Goal: Transaction & Acquisition: Book appointment/travel/reservation

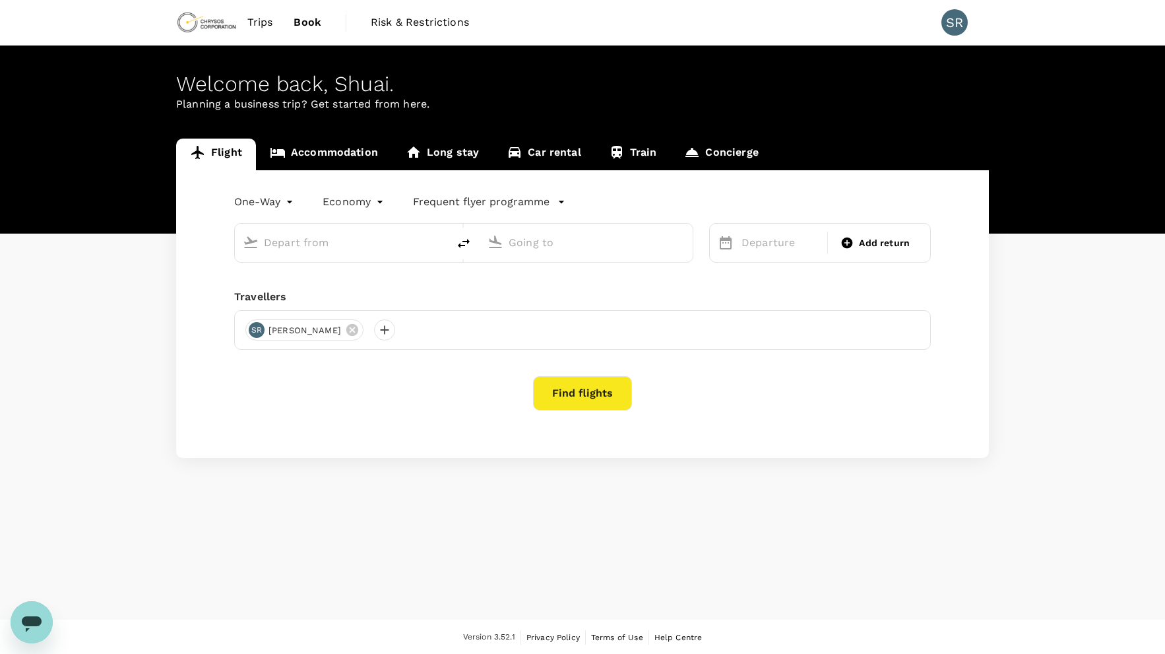
click at [534, 80] on div "Welcome back , Shuai ." at bounding box center [582, 84] width 813 height 24
click at [557, 150] on link "Car rental" at bounding box center [544, 155] width 102 height 32
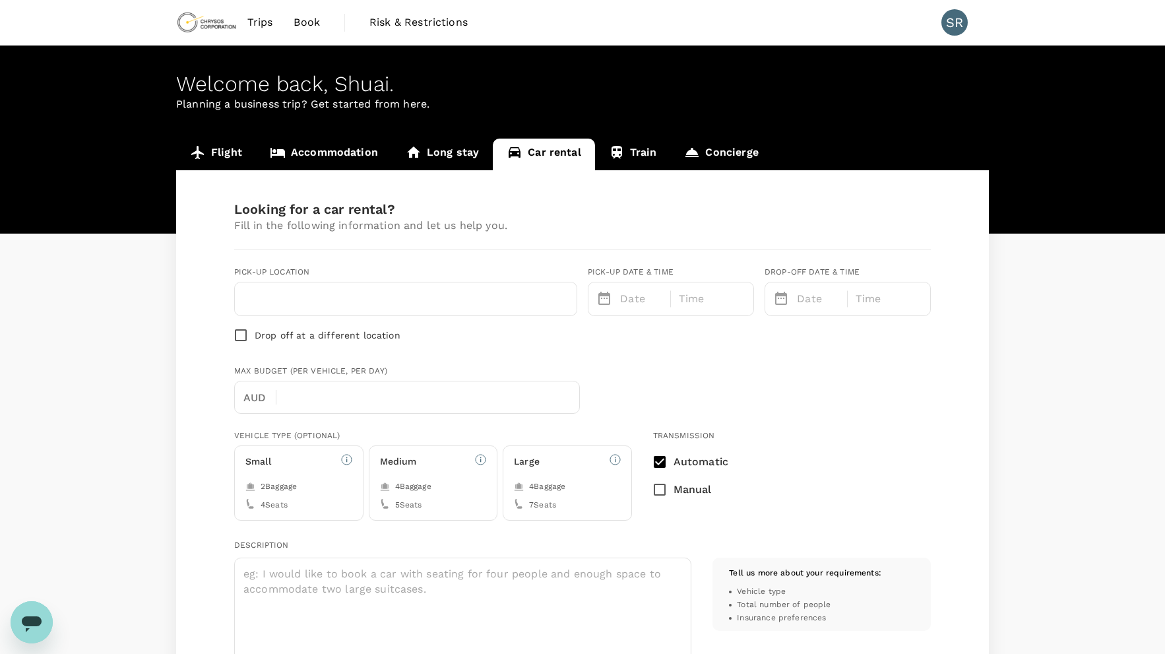
type input "Concierge booking - car-rental"
type input "[EMAIL_ADDRESS][DOMAIN_NAME]"
type input "61"
type input "0414629446"
click at [579, 31] on div "Trips Book Risk & Restrictions SR" at bounding box center [582, 22] width 813 height 45
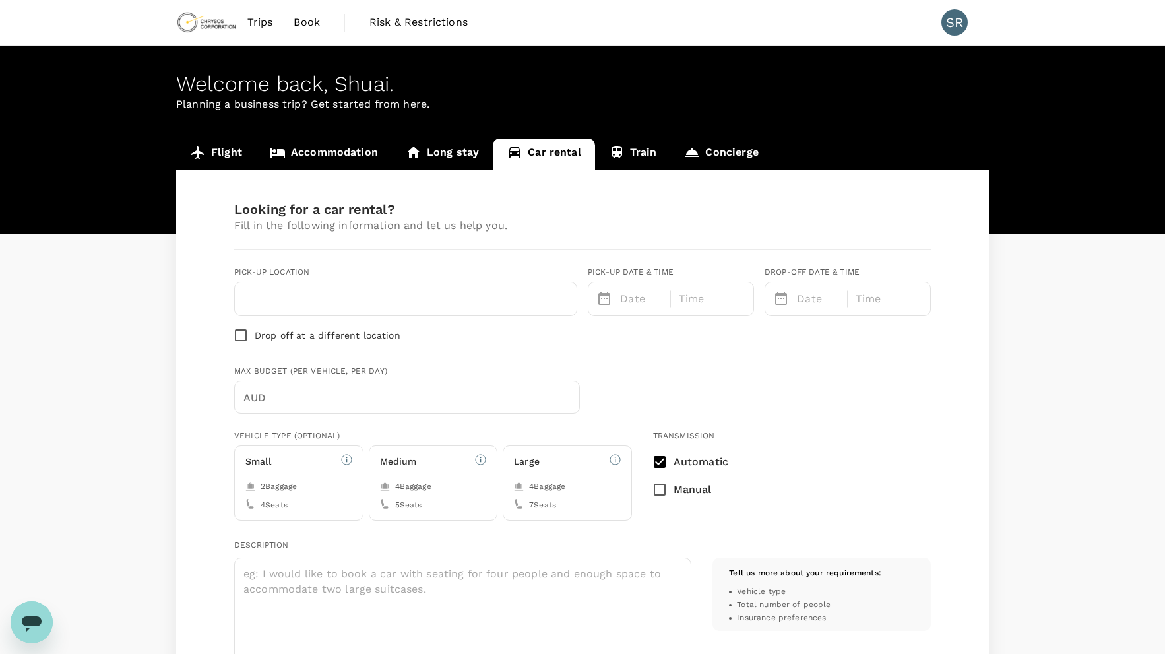
click at [449, 313] on div at bounding box center [406, 298] width 342 height 33
click at [448, 305] on input "text" at bounding box center [406, 298] width 326 height 21
type input "klemzig"
click at [657, 300] on p "Date" at bounding box center [641, 299] width 43 height 16
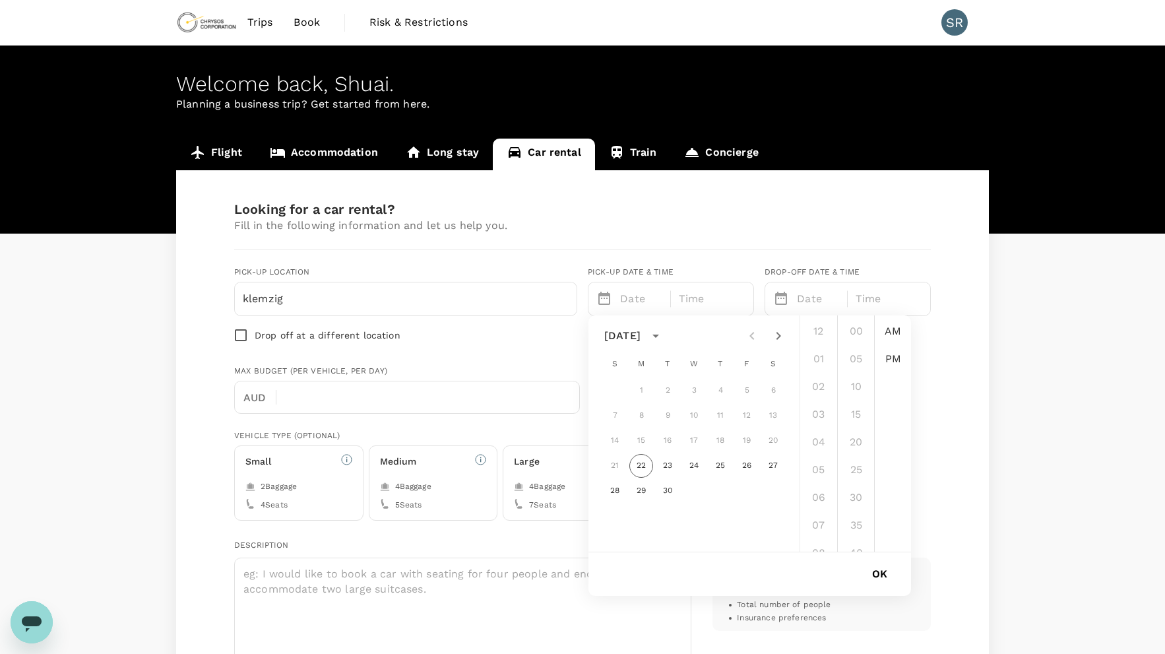
click at [780, 337] on icon "Next month" at bounding box center [779, 336] width 5 height 8
click at [697, 388] on button "1" at bounding box center [694, 391] width 24 height 24
click at [613, 414] on button "5" at bounding box center [615, 416] width 24 height 24
click at [535, 340] on div "Drop off at a different location" at bounding box center [405, 335] width 343 height 28
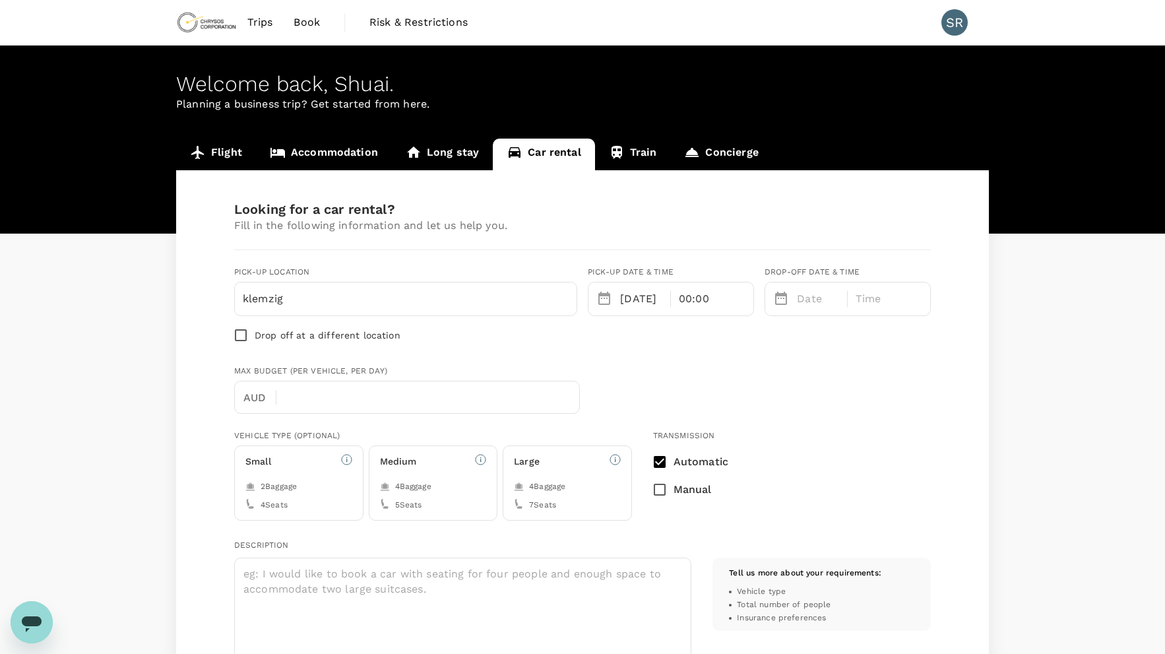
click at [655, 301] on p "05 Oct" at bounding box center [641, 299] width 43 height 16
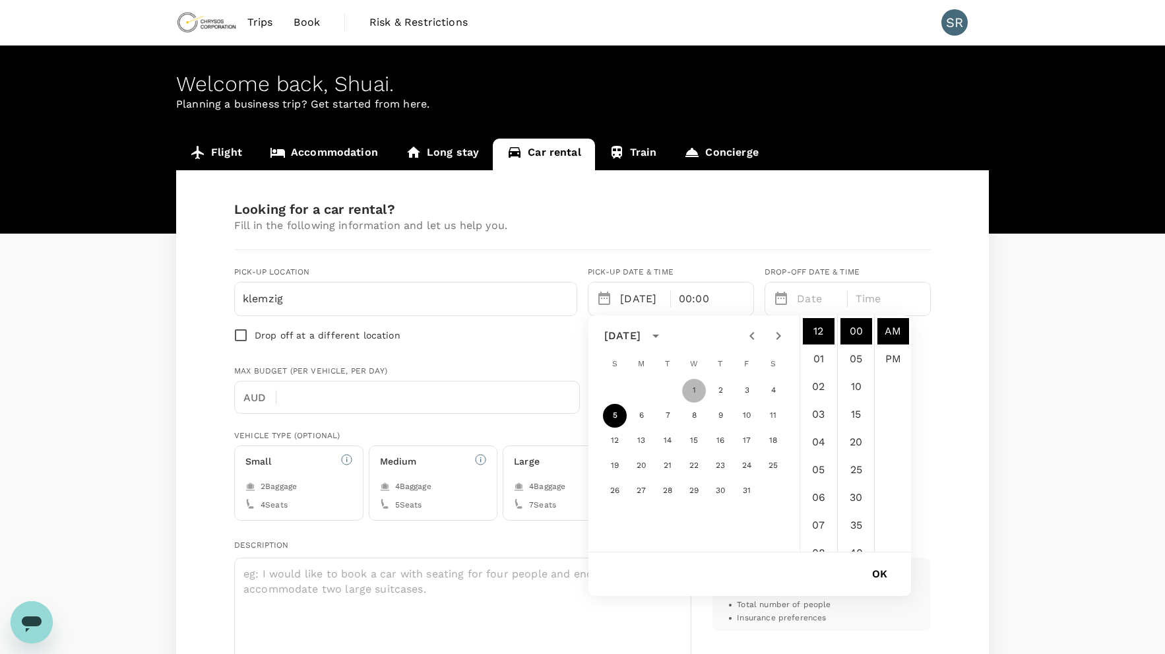
click at [693, 387] on button "1" at bounding box center [694, 391] width 24 height 24
click at [823, 484] on li "08" at bounding box center [819, 487] width 32 height 26
click at [818, 351] on li "09" at bounding box center [819, 359] width 32 height 26
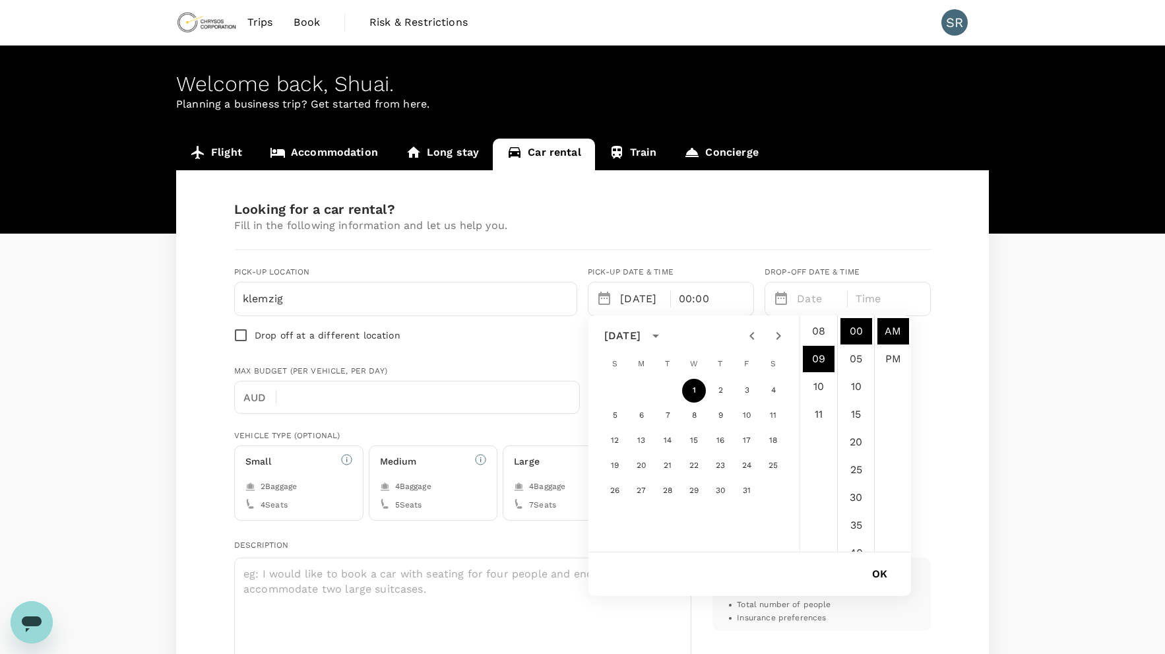
type input "10/01/2025 09:00 AM"
click at [879, 578] on button "OK" at bounding box center [880, 574] width 52 height 33
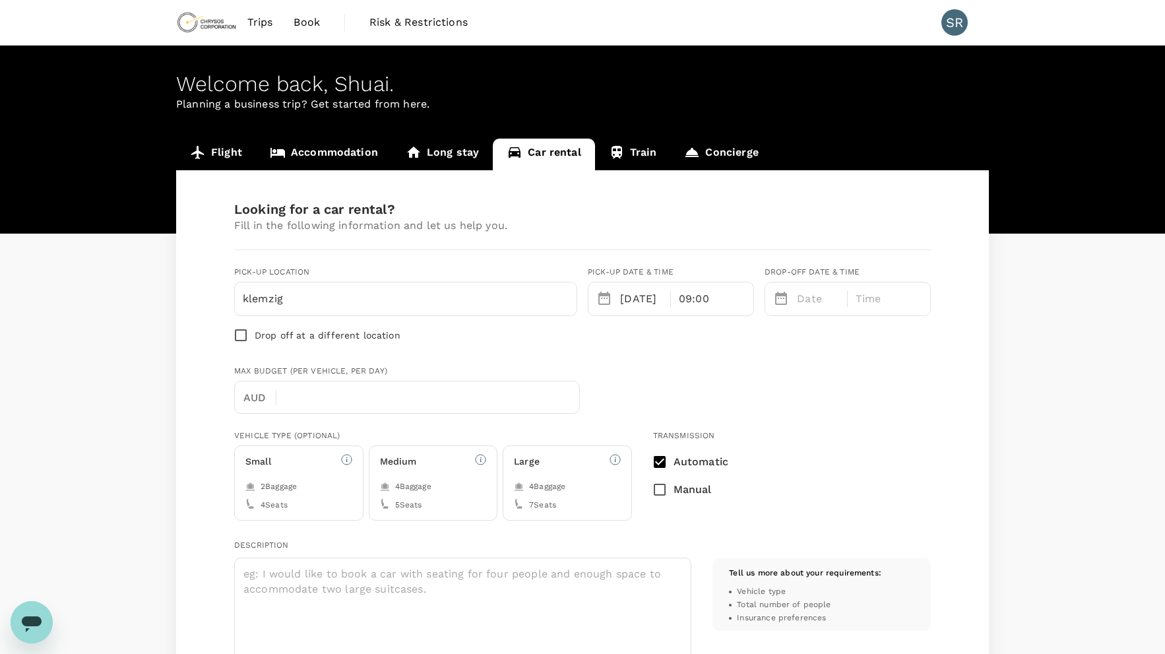
click at [808, 290] on div "Date" at bounding box center [816, 296] width 48 height 21
click at [794, 415] on button "5" at bounding box center [792, 416] width 24 height 24
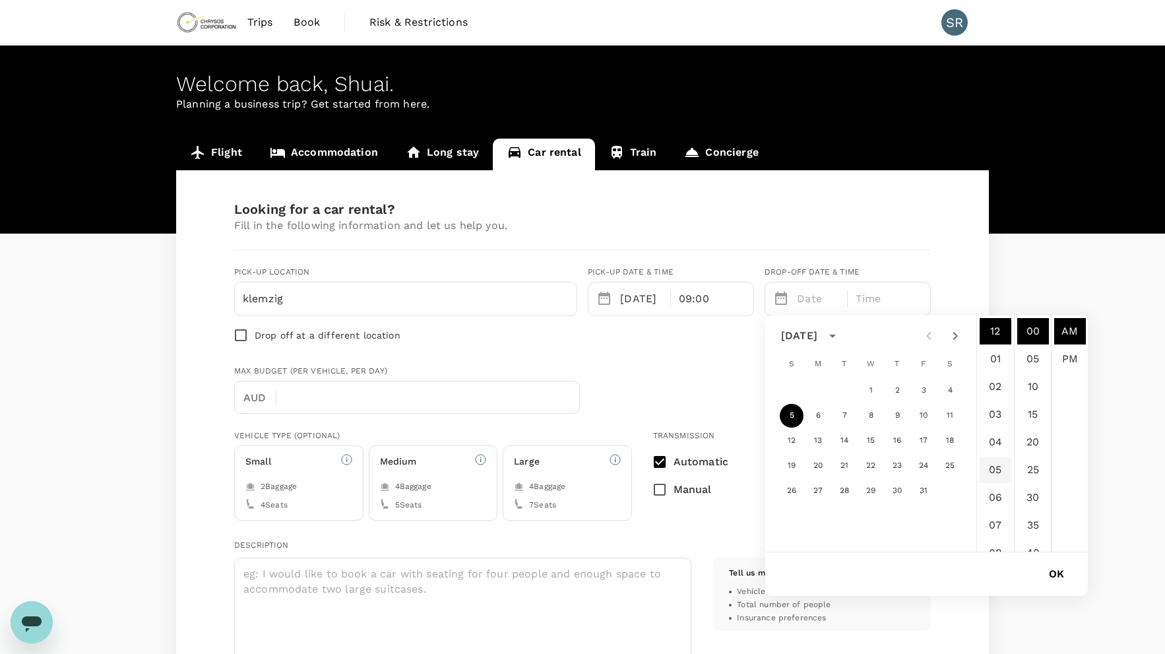
click at [995, 471] on li "05" at bounding box center [996, 470] width 32 height 26
click at [1074, 358] on li "PM" at bounding box center [1070, 359] width 32 height 26
type input "10/05/2025 05:00 PM"
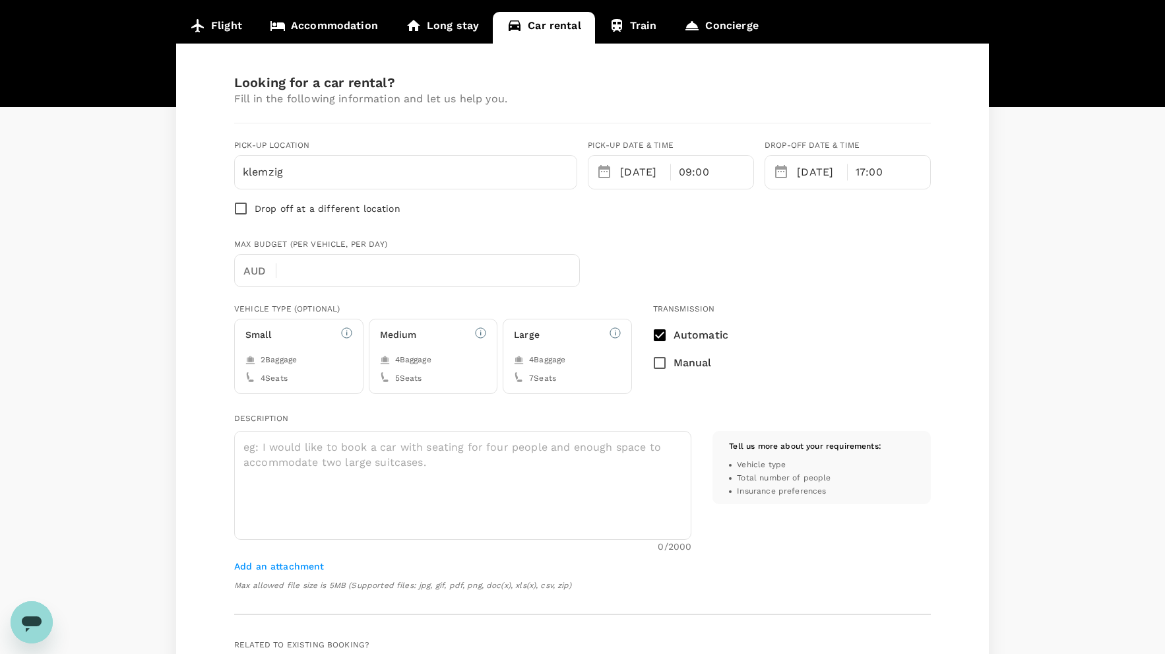
scroll to position [132, 0]
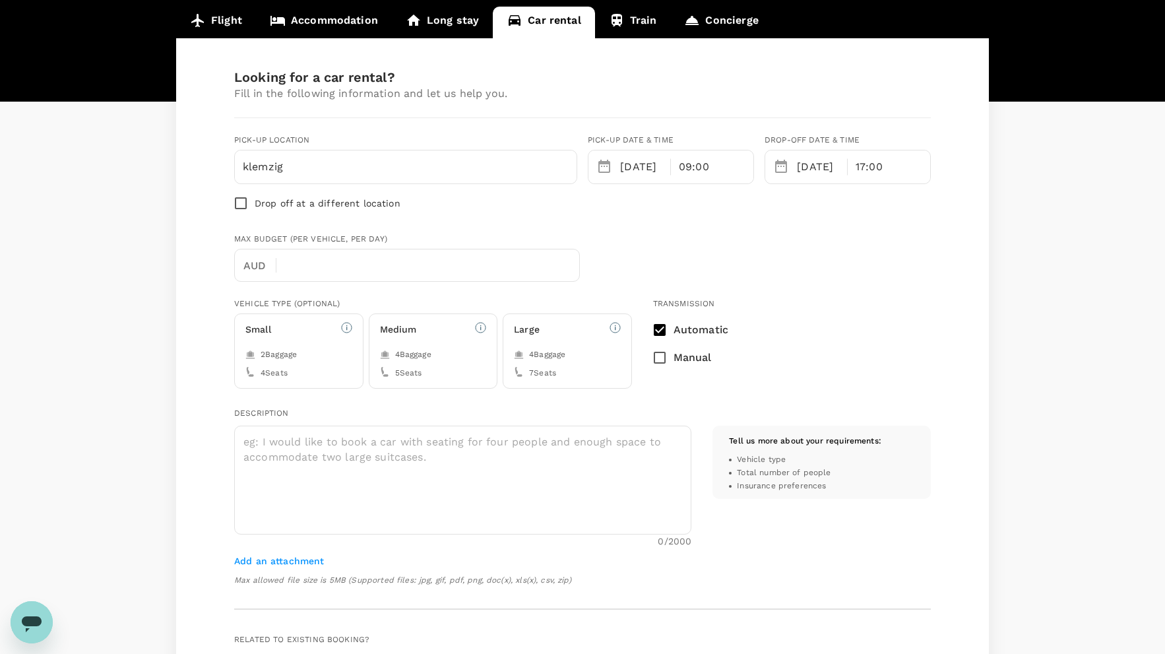
click at [430, 340] on div "Medium 4 Baggage 5 Seats" at bounding box center [433, 350] width 129 height 75
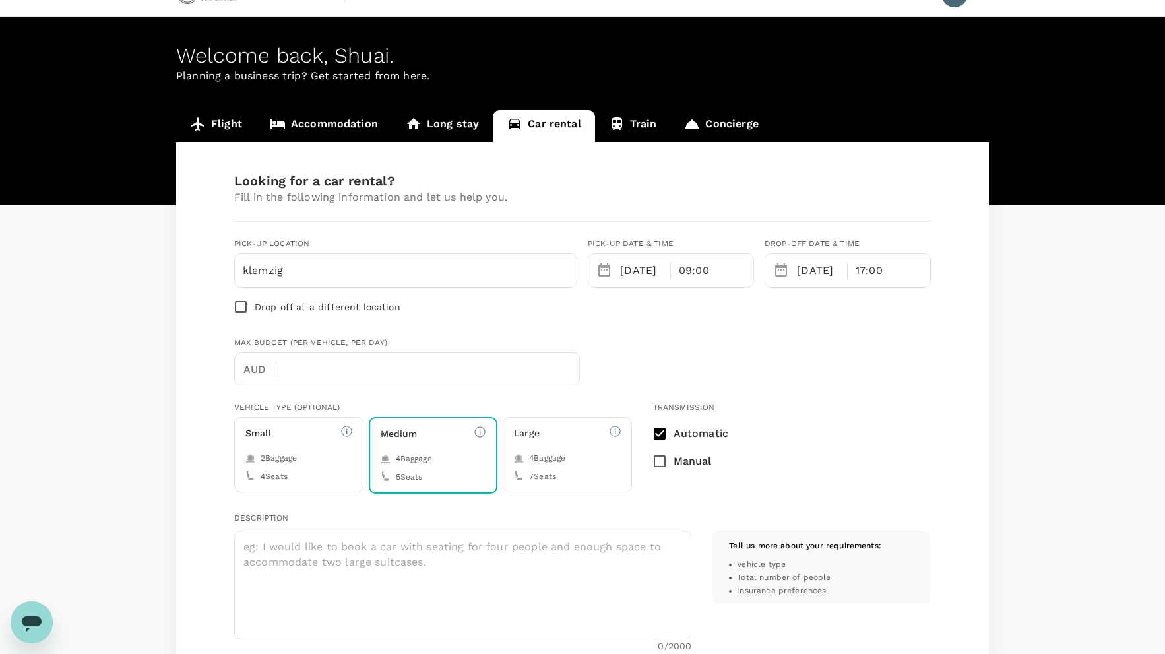
scroll to position [0, 0]
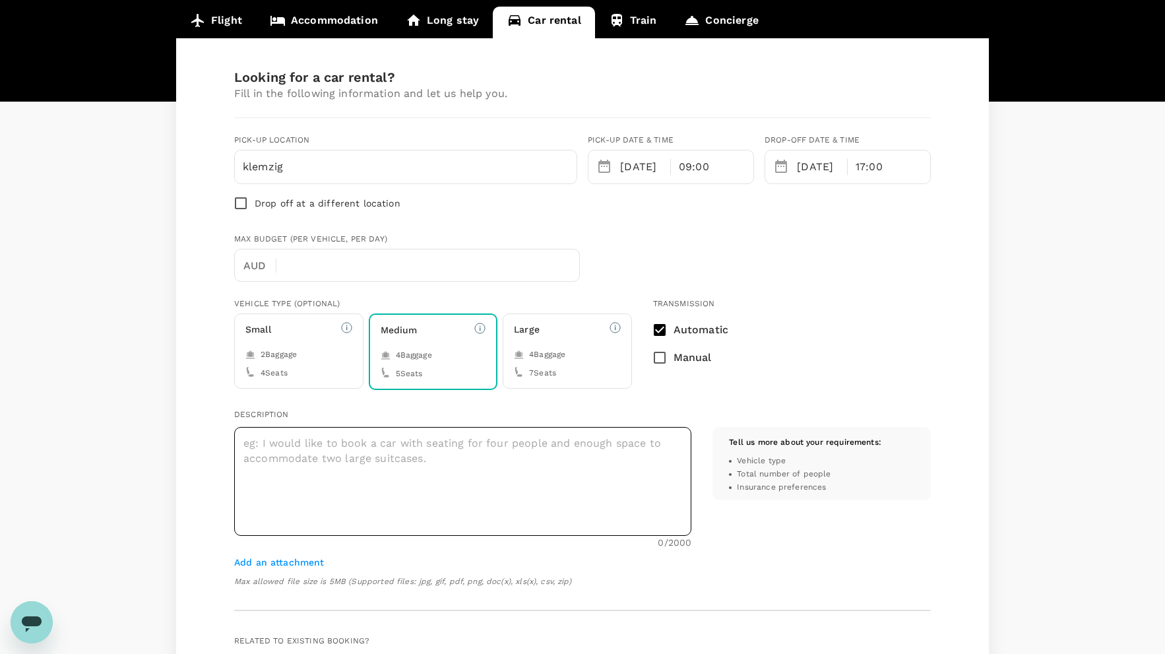
scroll to position [66, 0]
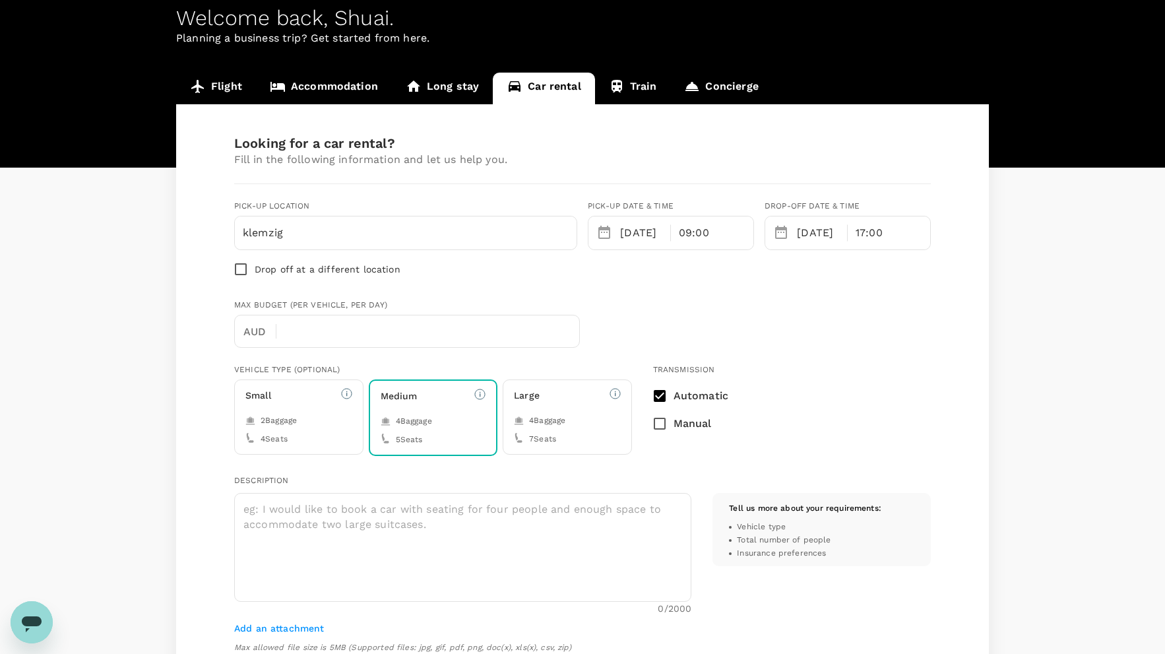
click at [347, 84] on link "Accommodation" at bounding box center [324, 89] width 136 height 32
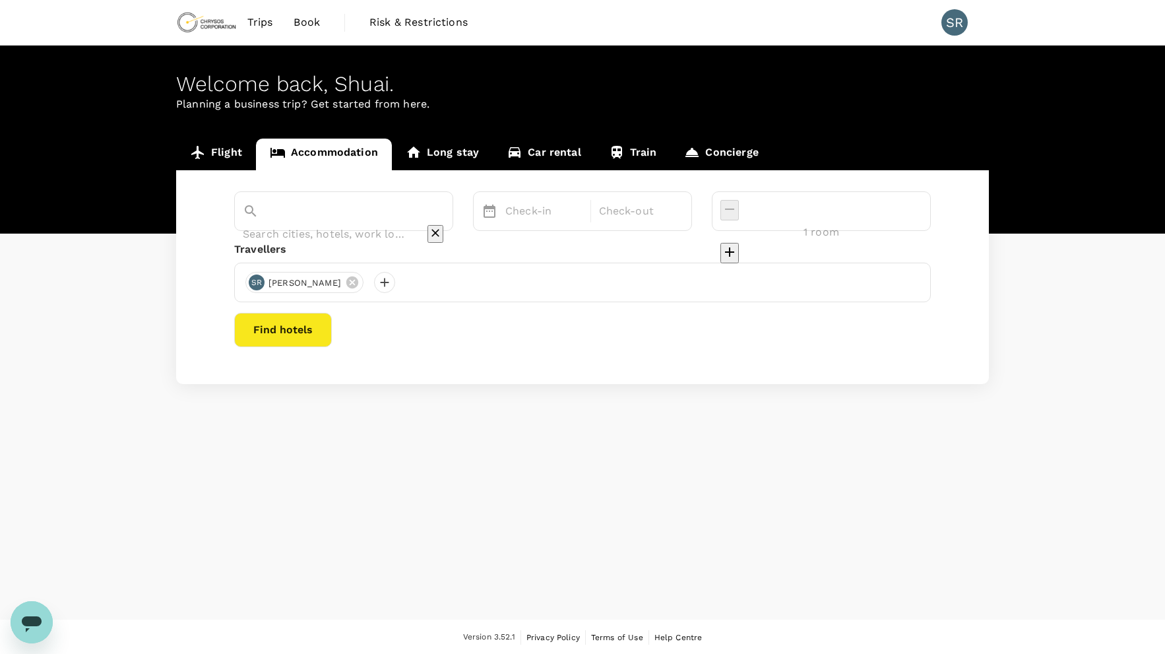
click at [370, 224] on input "text" at bounding box center [325, 234] width 165 height 20
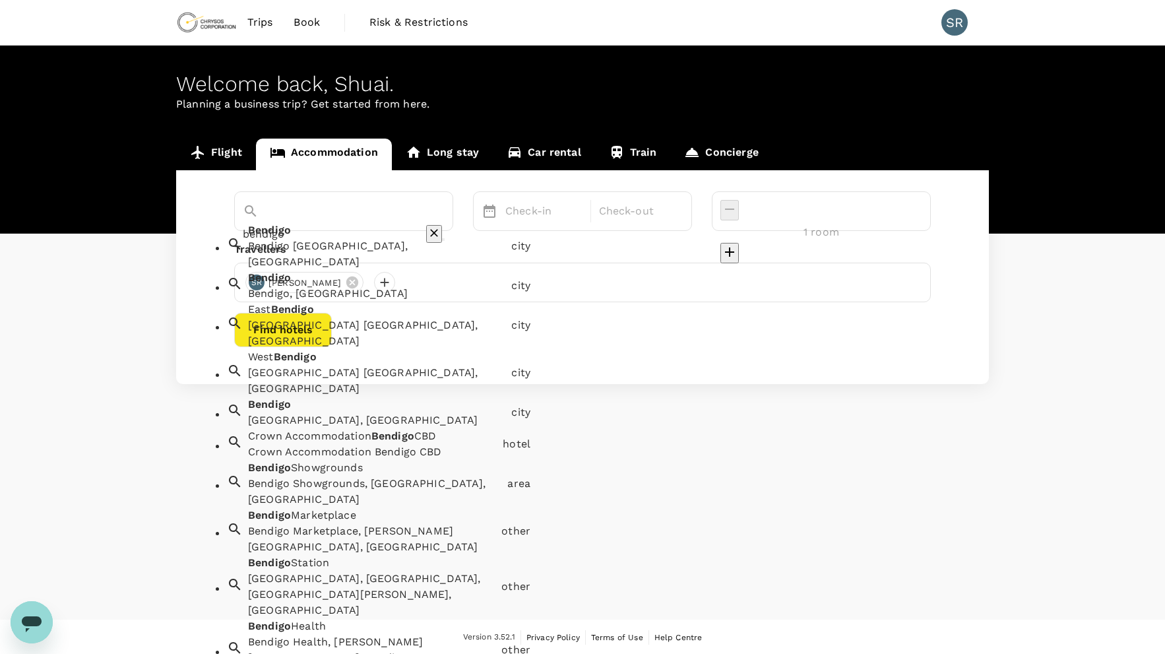
click at [299, 249] on div "Bendigo VIC, Australia" at bounding box center [377, 254] width 258 height 32
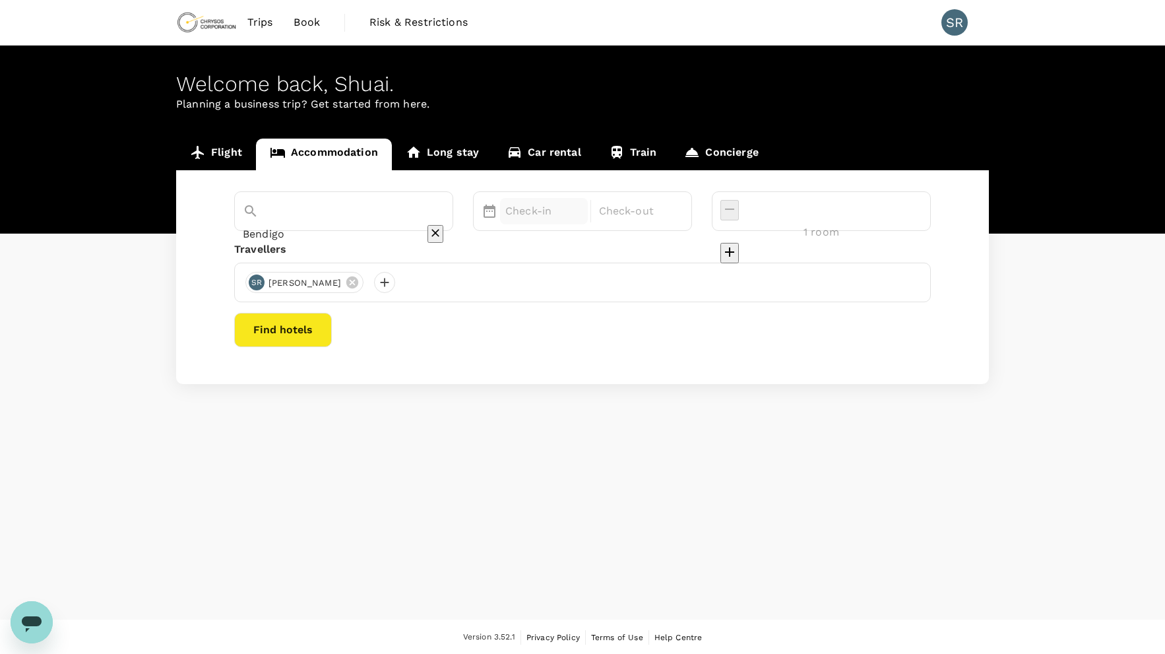
type input "Bendigo"
click at [573, 210] on p "Check-in" at bounding box center [543, 211] width 77 height 16
click at [797, 296] on div "2" at bounding box center [784, 300] width 25 height 25
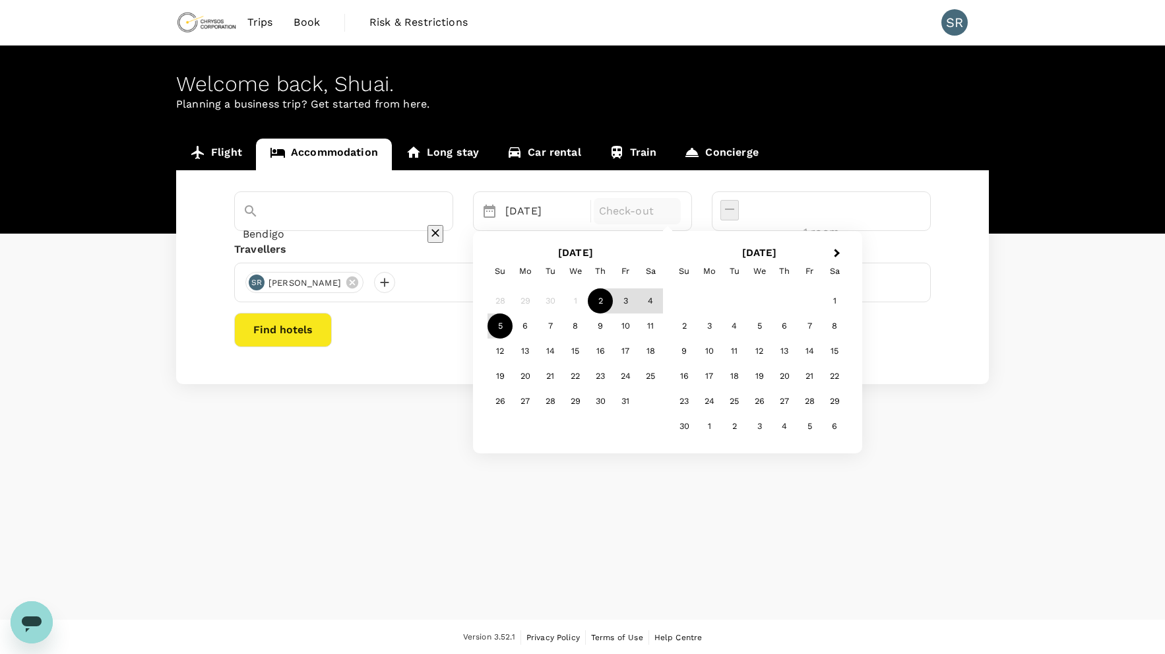
click at [513, 321] on div "5" at bounding box center [500, 325] width 25 height 25
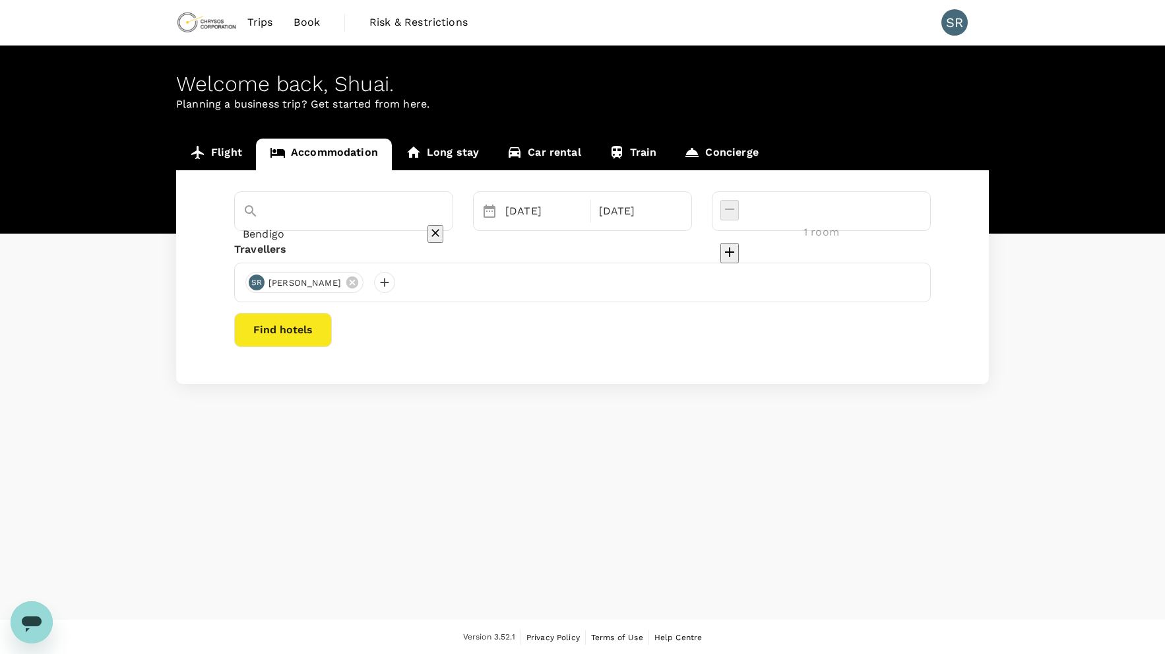
click at [332, 327] on button "Find hotels" at bounding box center [283, 330] width 98 height 34
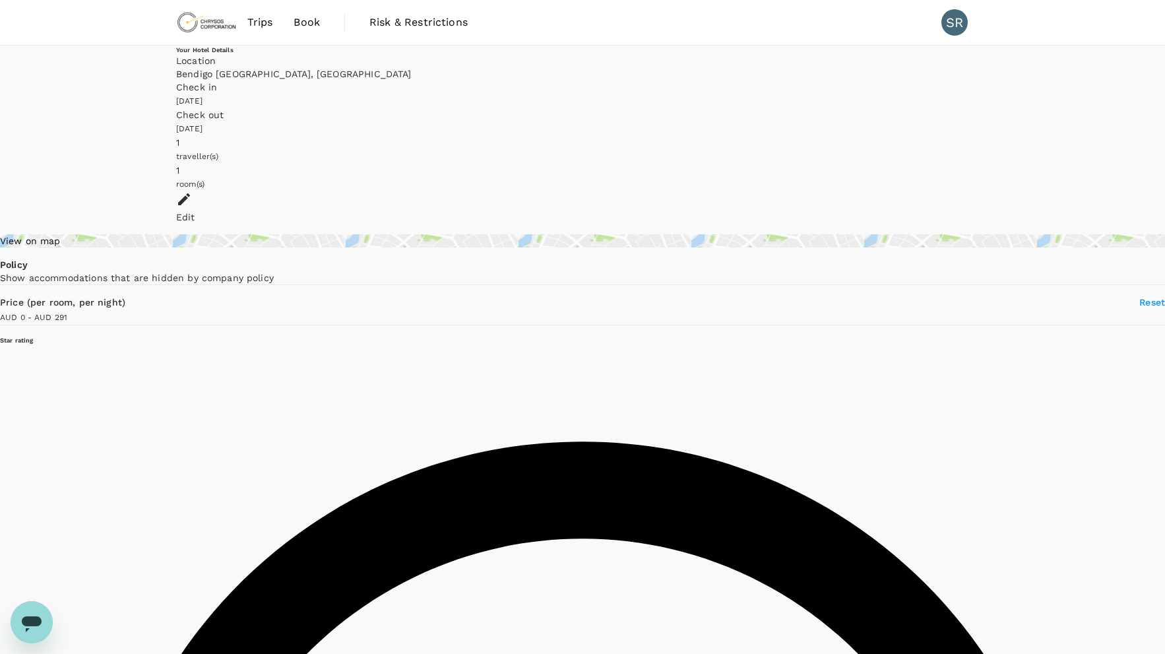
click at [270, 234] on div "View on map" at bounding box center [582, 240] width 1165 height 13
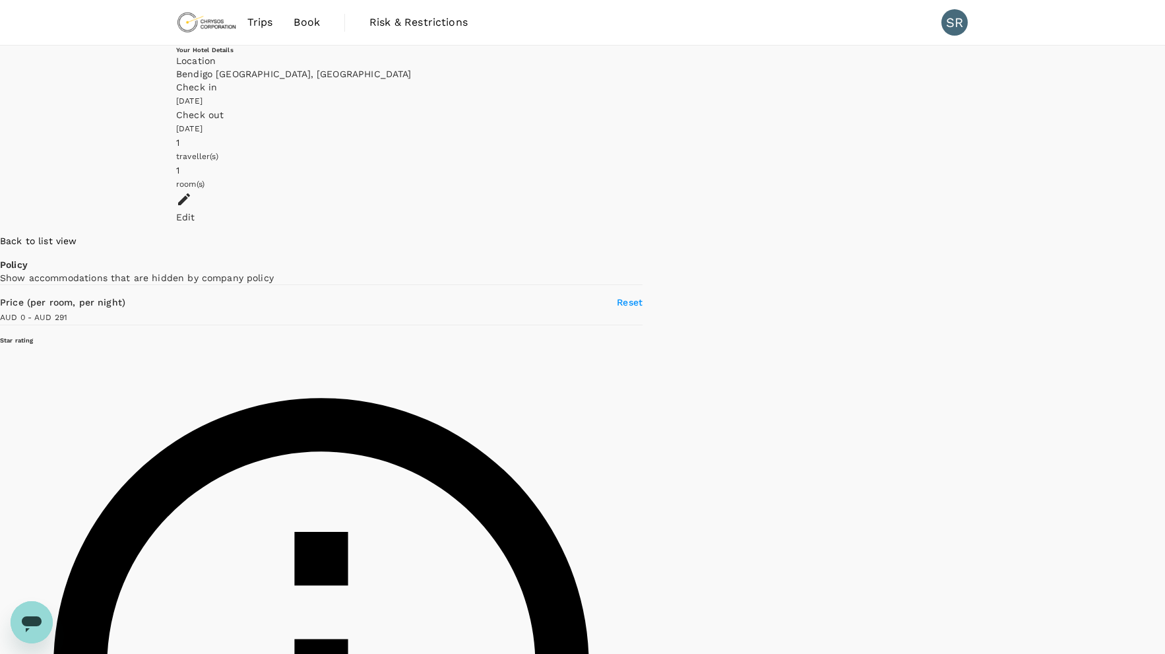
click at [1076, 620] on h6 "The Heritage Bendigo" at bounding box center [1076, 629] width 0 height 18
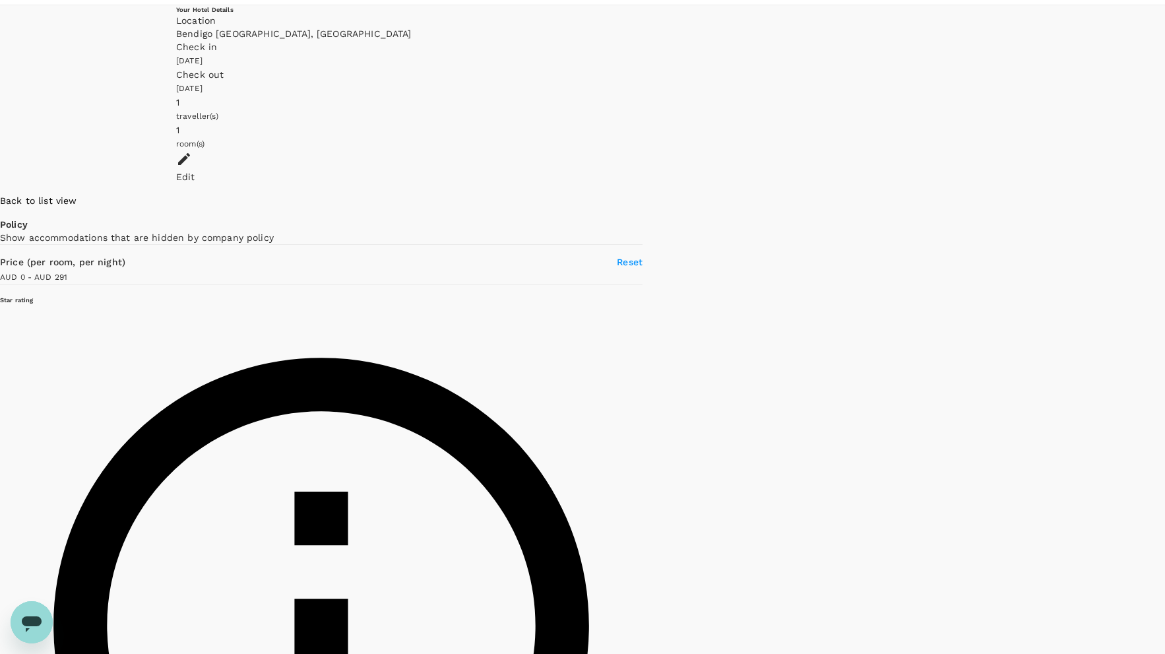
scroll to position [54, 0]
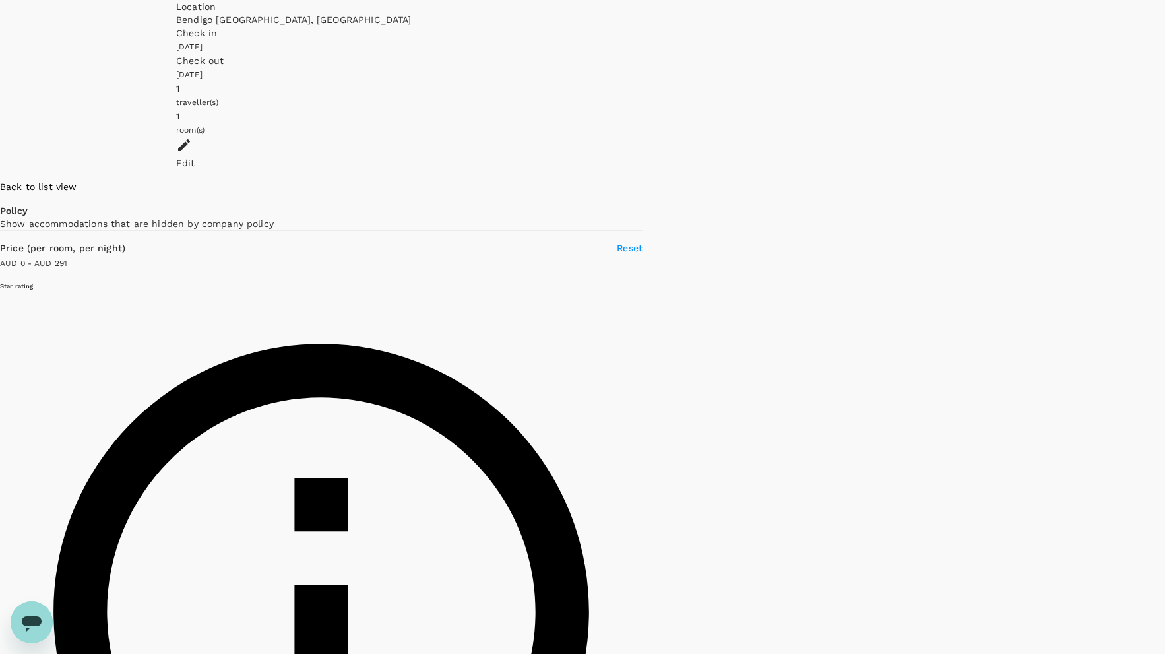
click at [1165, 214] on div at bounding box center [1165, 441] width 0 height 522
click at [1079, 545] on icon at bounding box center [1083, 551] width 9 height 13
click at [77, 181] on span "Back to list view" at bounding box center [38, 186] width 77 height 11
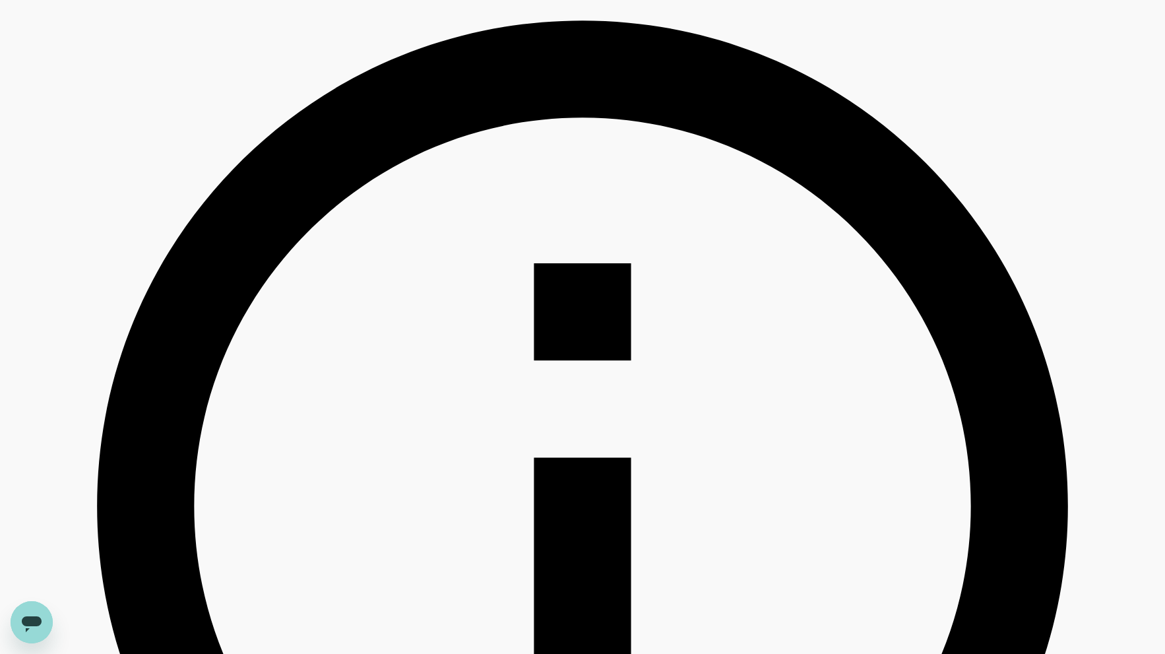
scroll to position [422, 0]
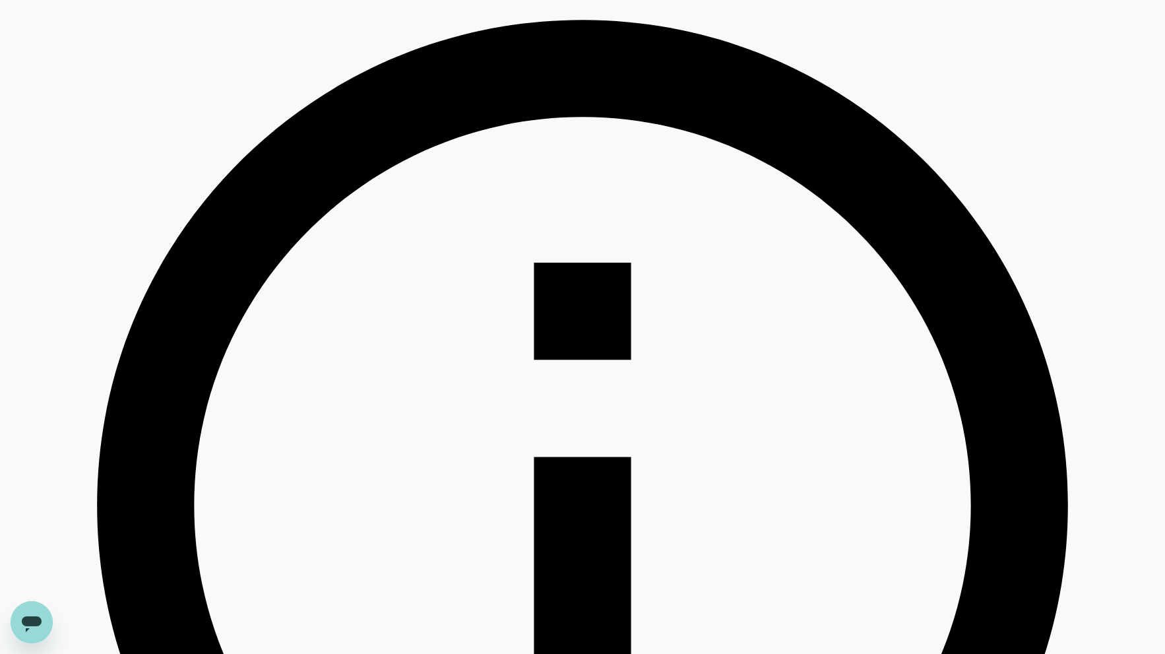
type input "291"
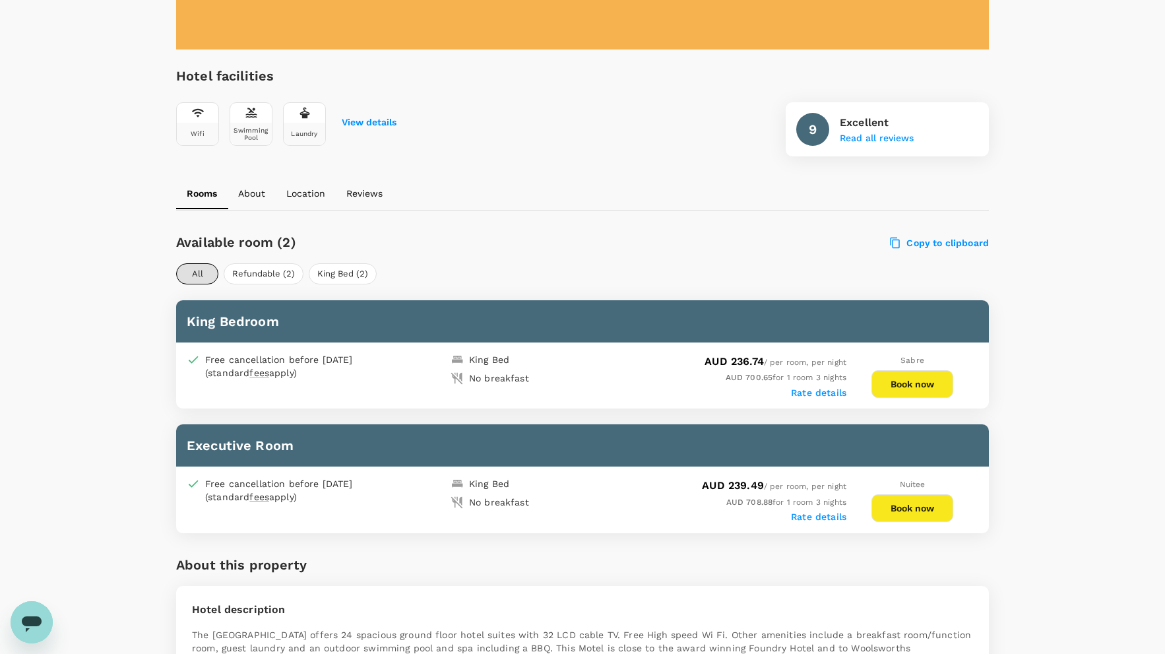
scroll to position [396, 0]
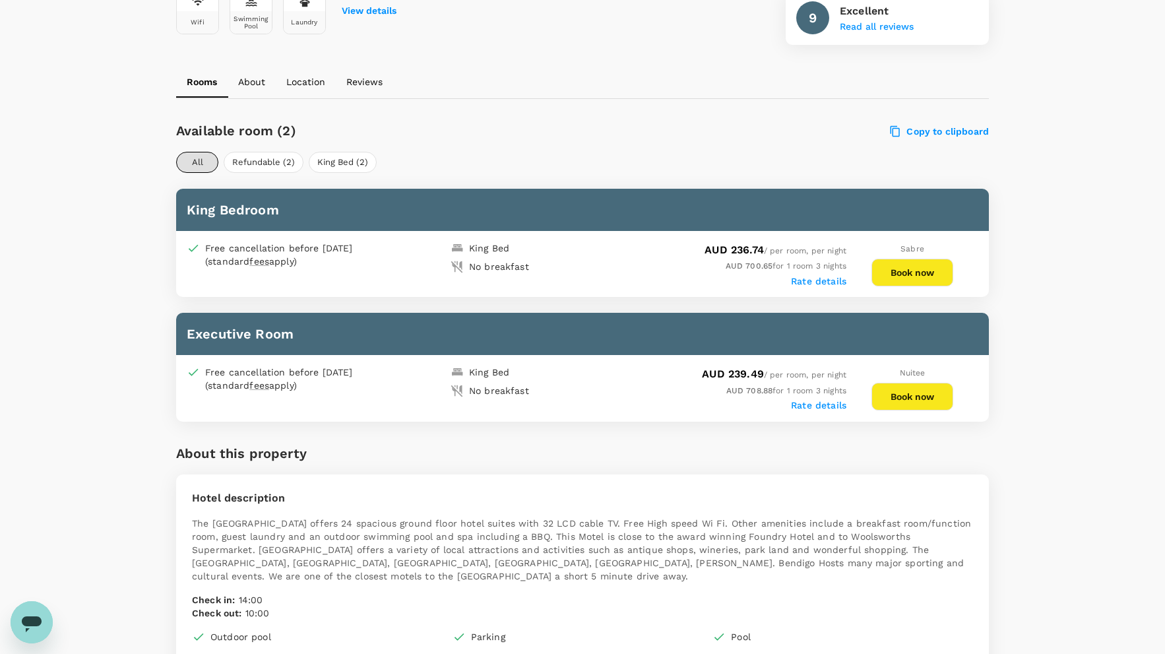
scroll to position [457, 0]
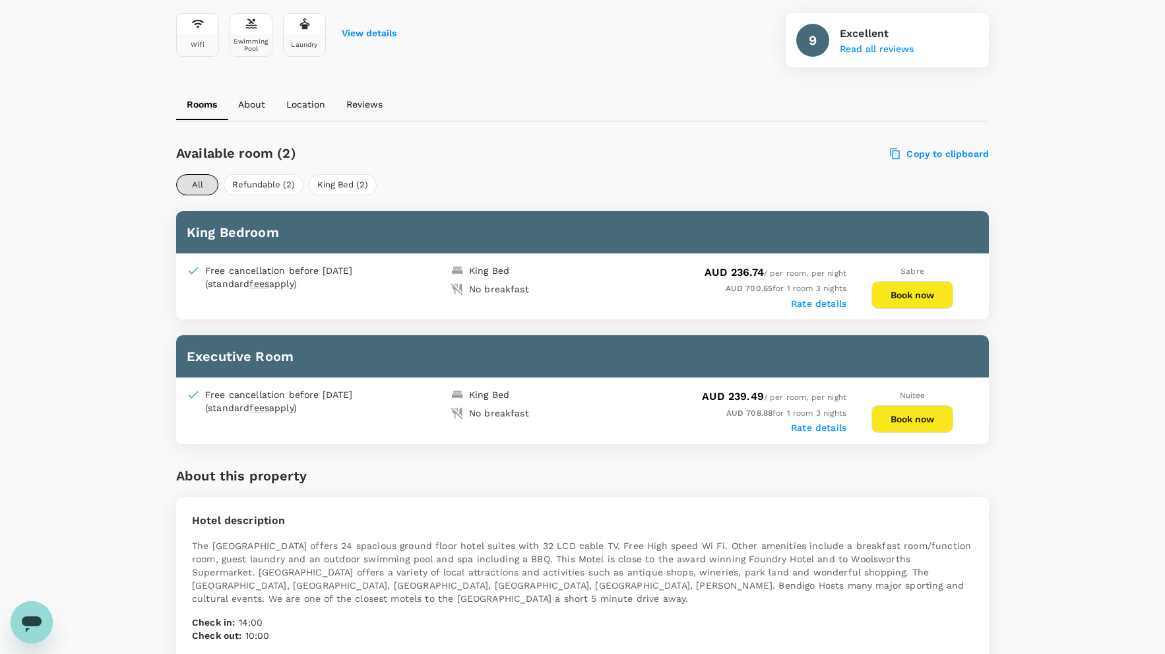
click at [914, 414] on button "Book now" at bounding box center [913, 419] width 82 height 28
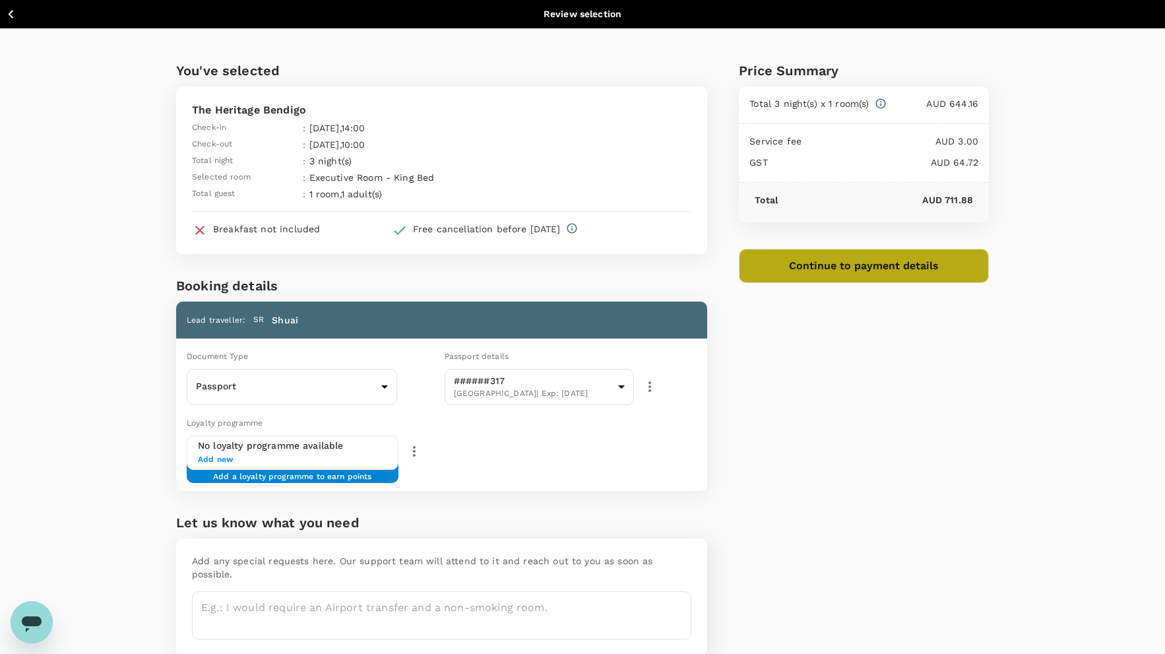
click at [916, 266] on button "Continue to payment details" at bounding box center [864, 266] width 250 height 34
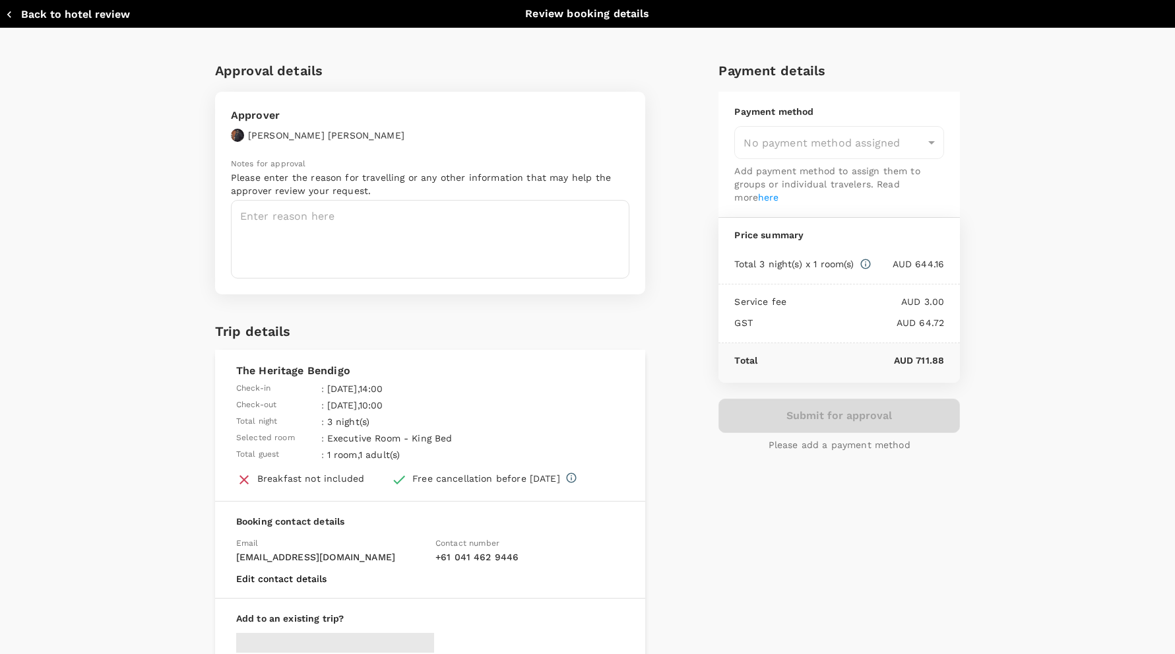
type input "9c4289b1-14a3-4119-8736-521306e5ca8f"
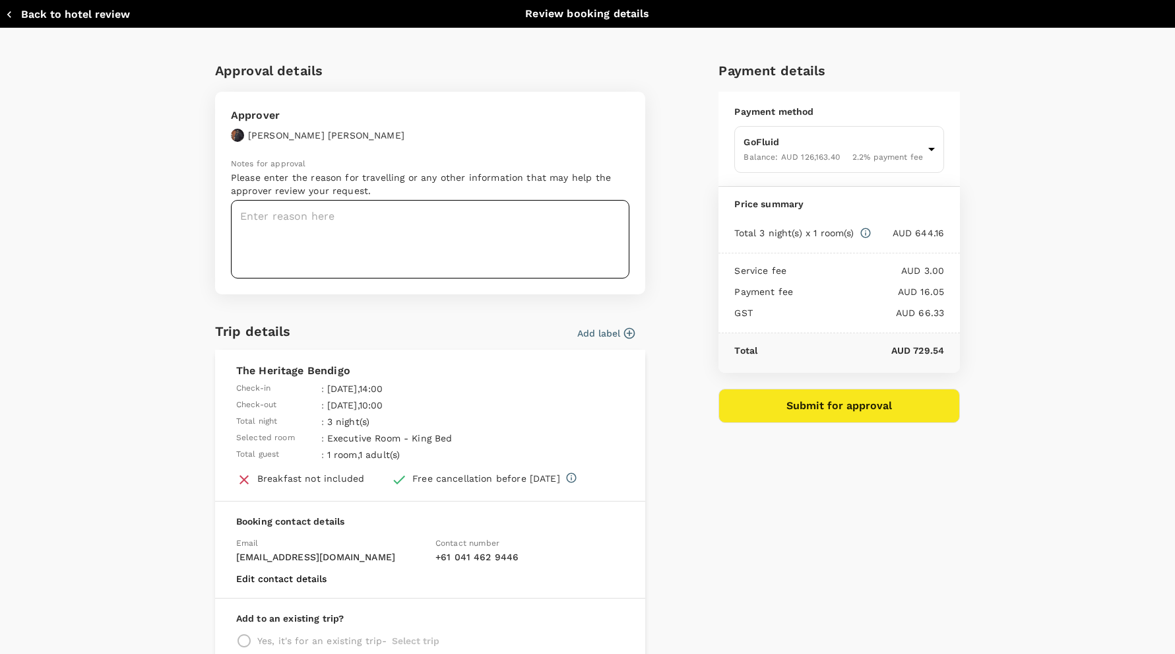
click at [468, 225] on textarea at bounding box center [430, 239] width 399 height 79
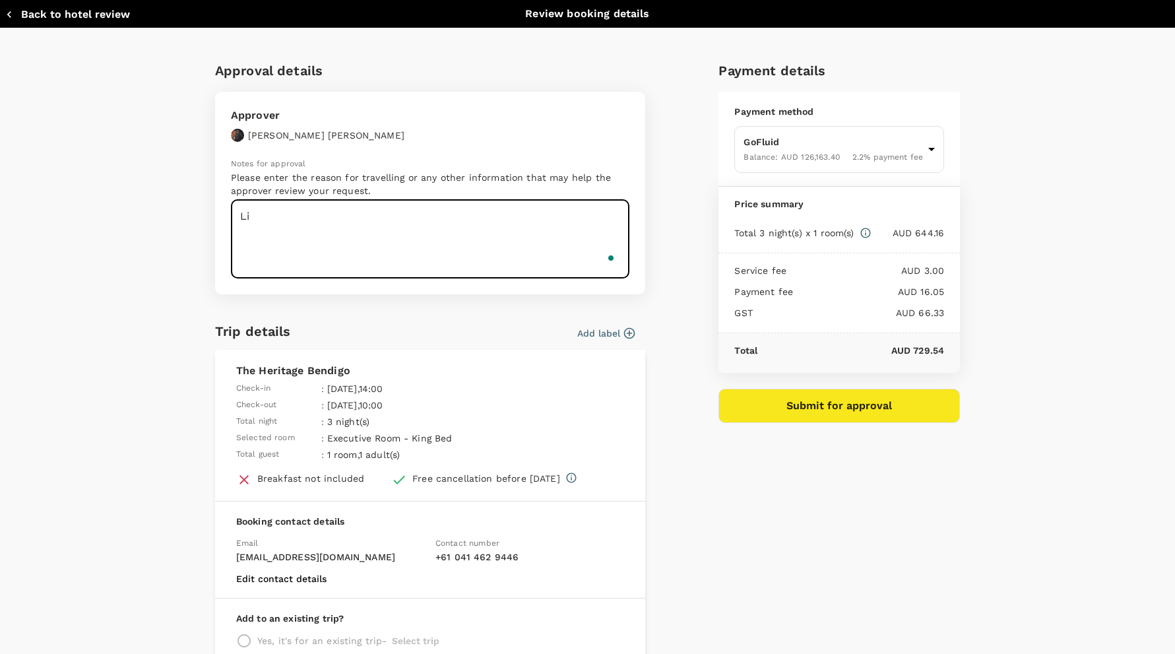
type textarea "L"
click at [616, 215] on textarea "This trip is for the Linac sweep test and the Au/Ag/Cu FP jars test work." at bounding box center [430, 239] width 399 height 79
paste textarea "## Loremip Dolor – Sit7 Amet (Con 0 Adi – Eli 5 Sed) ### Doeiusmodt - **Incid u…"
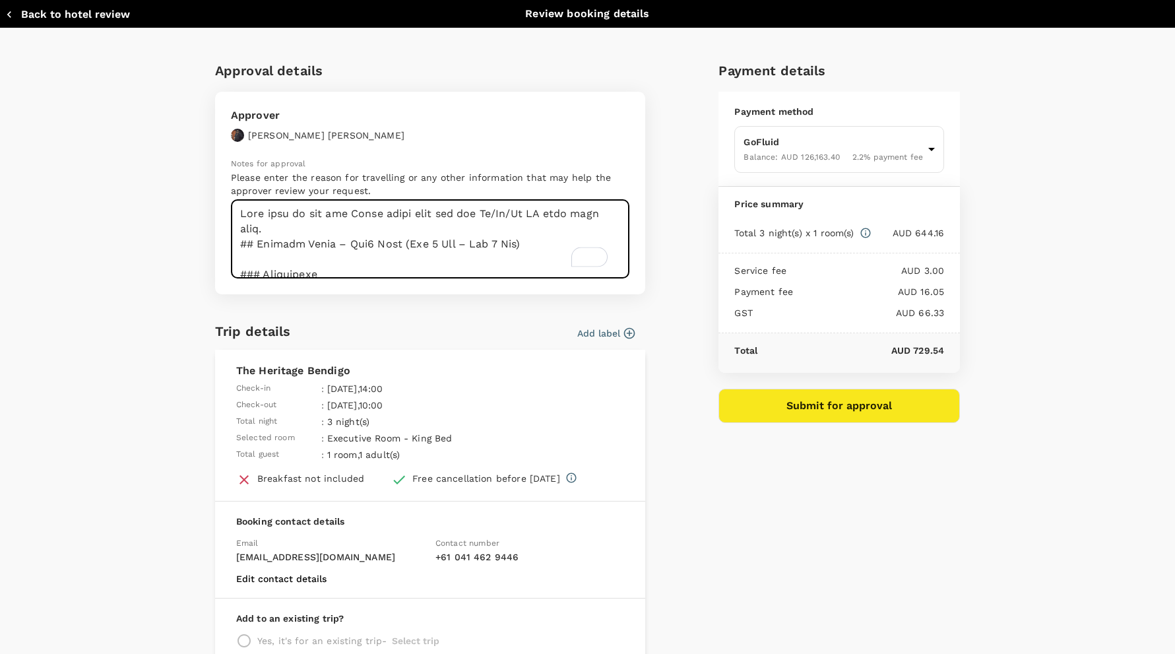
click at [342, 229] on textarea "To enrich screen reader interactions, please activate Accessibility in Grammarl…" at bounding box center [430, 239] width 399 height 79
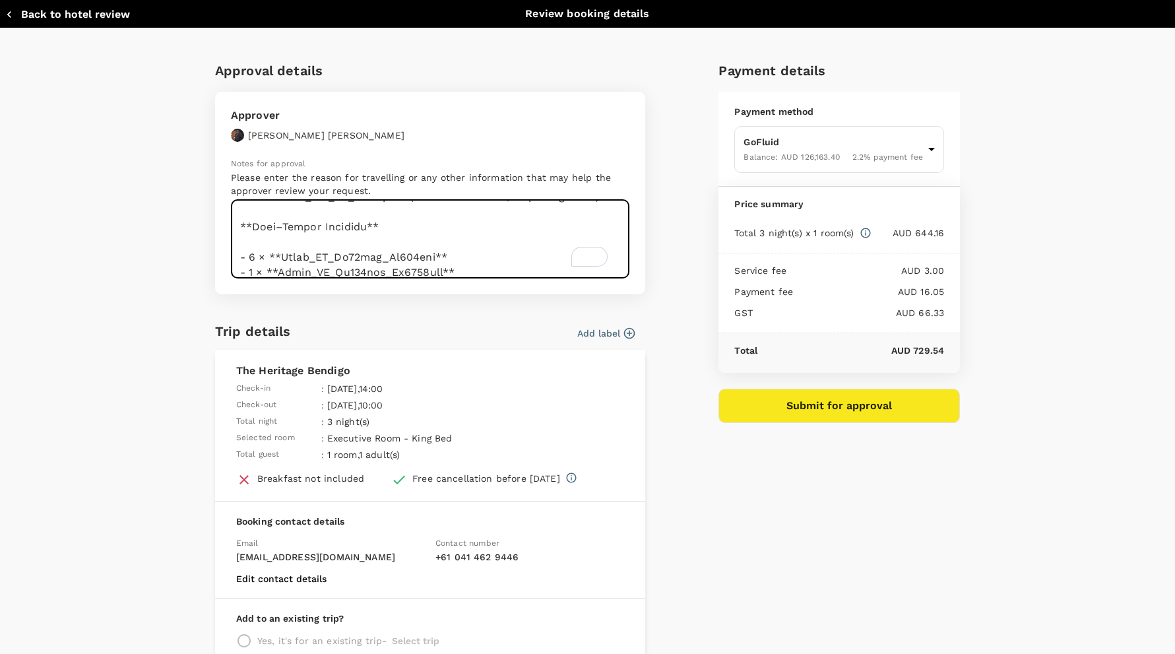
type textarea "Lore ipsu do sit ame Conse adipi elit sed doe Te/In/Ut LA etdo magn aliq. ## En…"
click at [823, 407] on button "Submit for approval" at bounding box center [839, 406] width 241 height 34
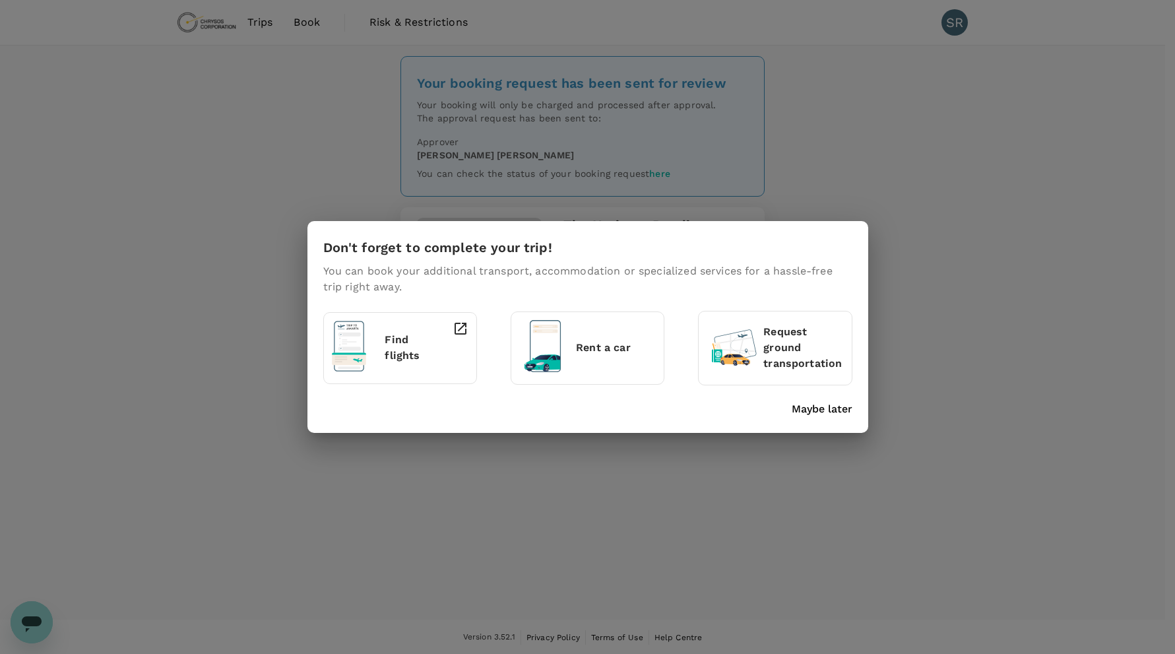
click at [890, 210] on div "Don't forget to complete your trip! You can book your additional transport, acc…" at bounding box center [587, 327] width 1175 height 654
click at [825, 402] on p "Maybe later" at bounding box center [822, 409] width 61 height 16
